Goal: Information Seeking & Learning: Learn about a topic

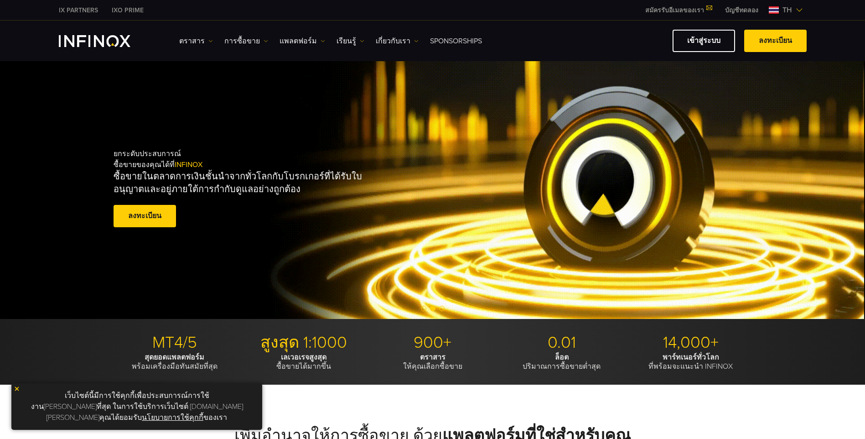
click at [465, 40] on link "Sponsorships" at bounding box center [456, 41] width 52 height 11
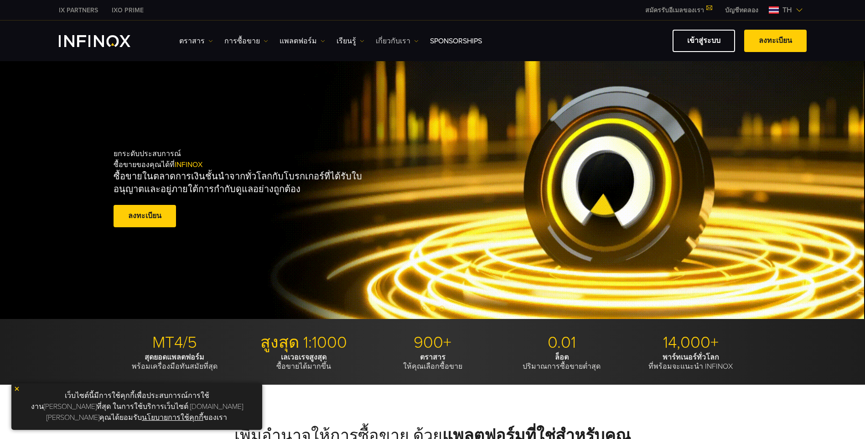
click at [392, 38] on link "เกี่ยวกับเรา" at bounding box center [397, 41] width 43 height 11
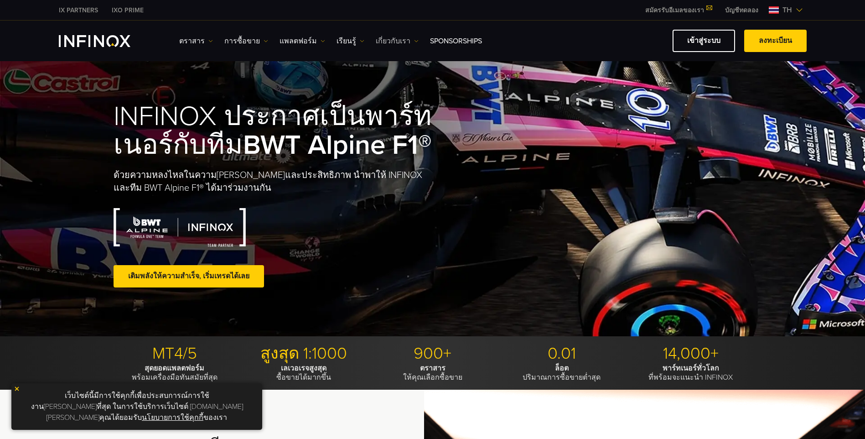
click at [385, 37] on link "เกี่ยวกับเรา" at bounding box center [397, 41] width 43 height 11
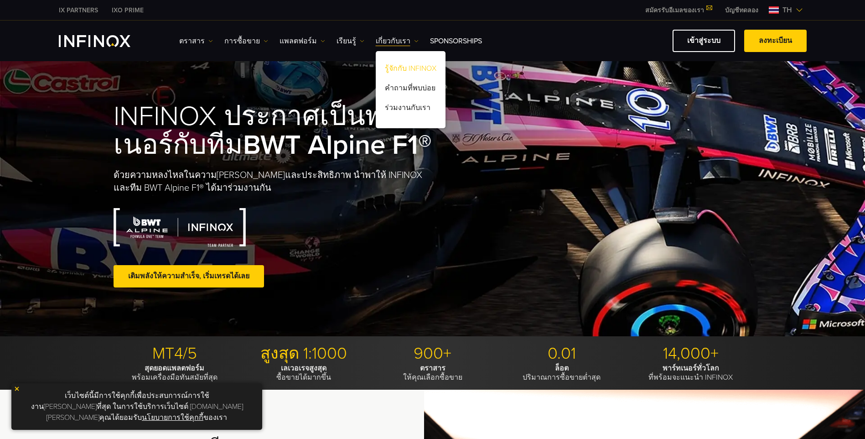
click at [389, 74] on link "รู้จักกับ INFINOX" at bounding box center [411, 70] width 70 height 20
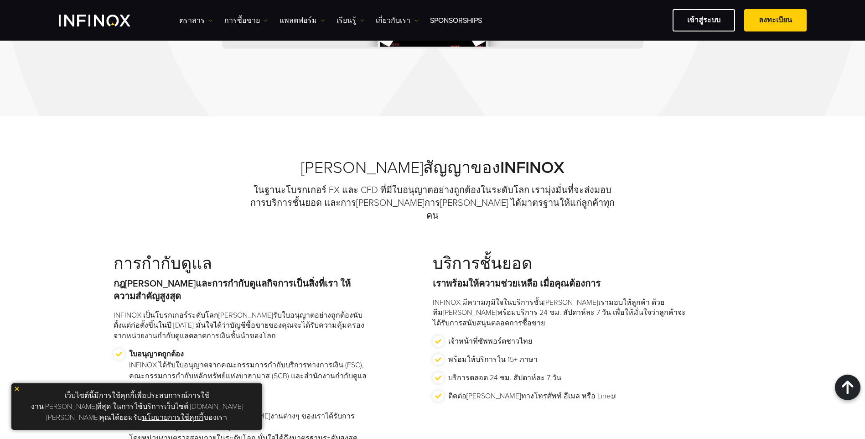
scroll to position [912, 0]
